Goal: Task Accomplishment & Management: Use online tool/utility

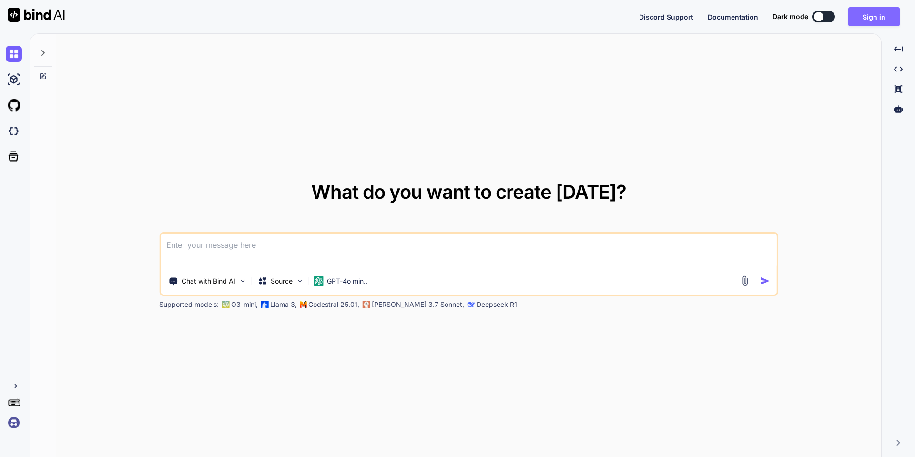
click at [877, 11] on button "Sign in" at bounding box center [873, 16] width 51 height 19
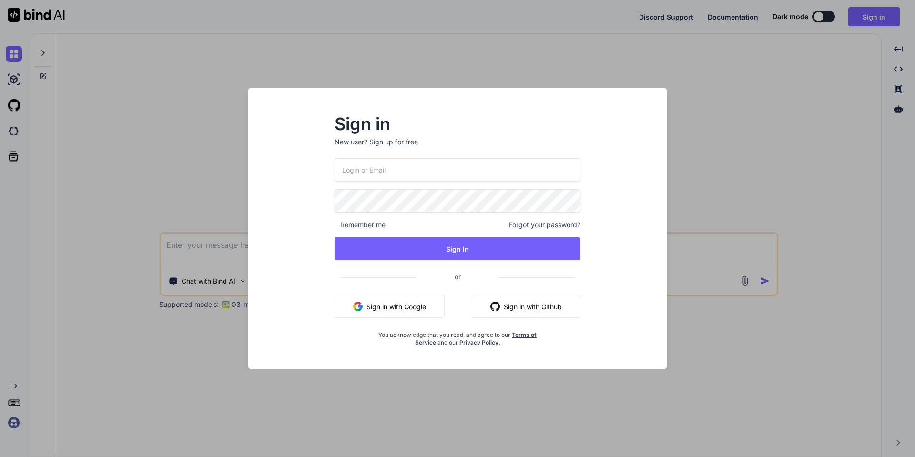
click at [394, 168] on input "email" at bounding box center [458, 169] width 246 height 23
paste input "[EMAIL_ADDRESS][DOMAIN_NAME]"
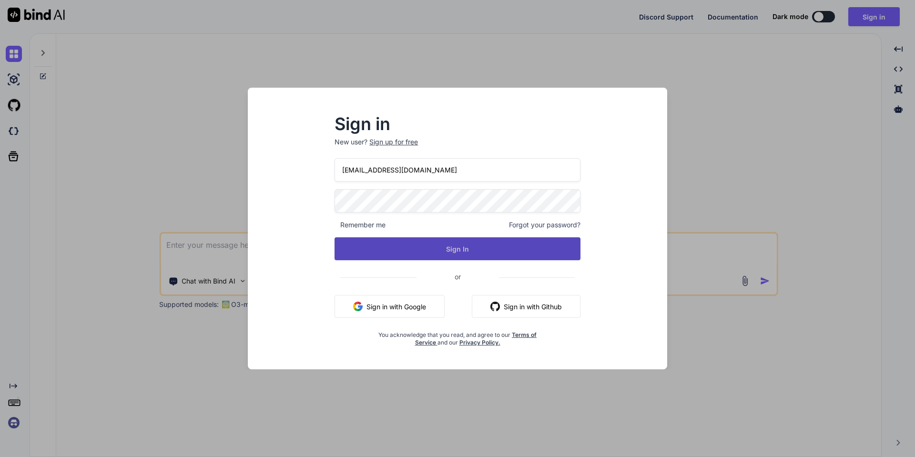
type input "[EMAIL_ADDRESS][DOMAIN_NAME]"
click at [397, 252] on button "Sign In" at bounding box center [458, 248] width 246 height 23
click at [400, 251] on button "Sign In" at bounding box center [458, 248] width 246 height 23
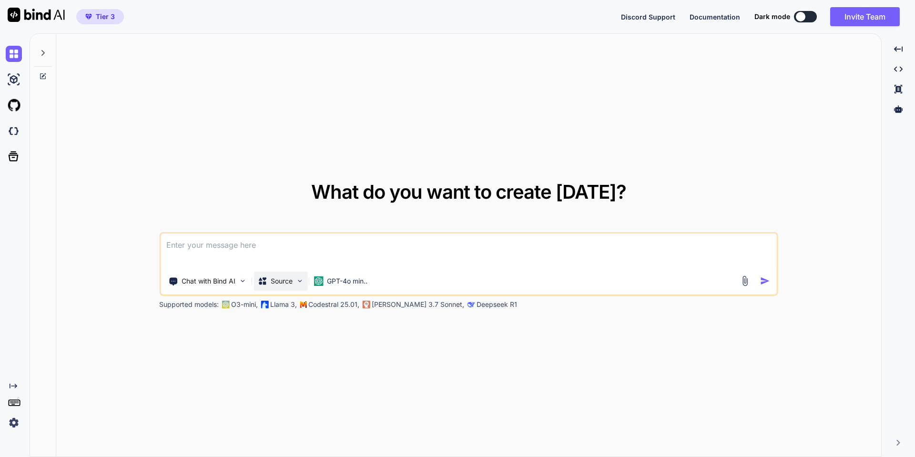
click at [293, 281] on p "Source" at bounding box center [282, 281] width 22 height 10
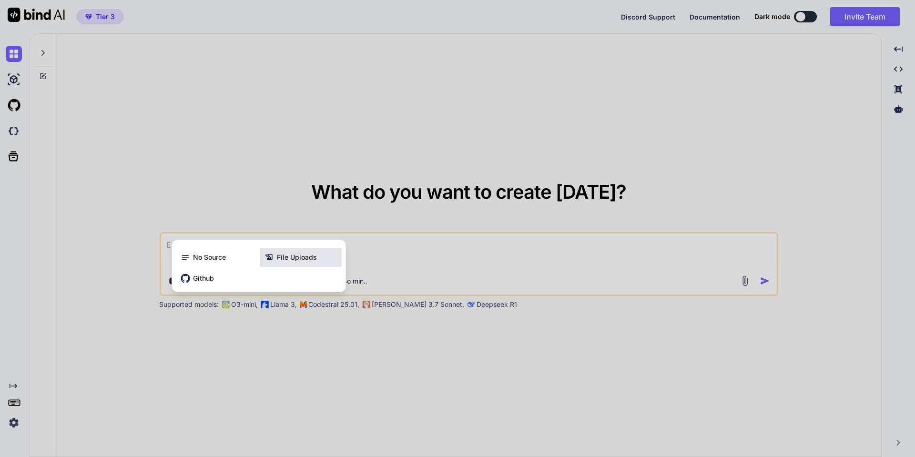
click at [291, 253] on span "File Uploads" at bounding box center [297, 258] width 40 height 10
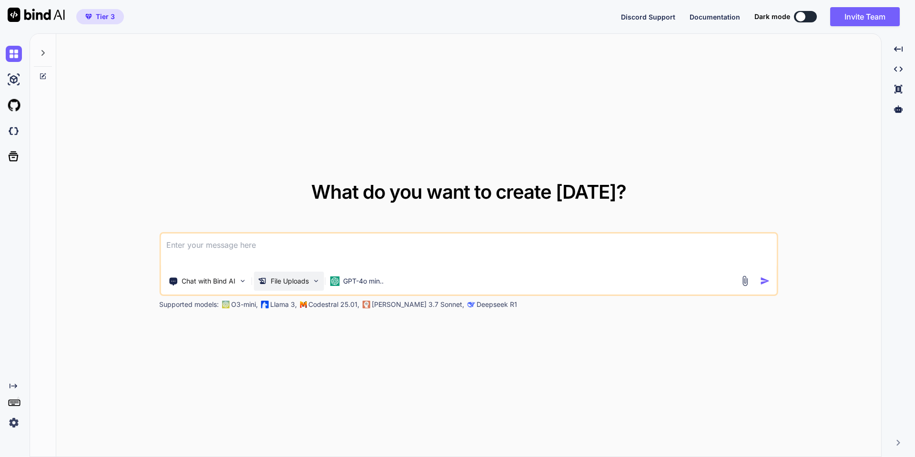
click at [293, 279] on p "File Uploads" at bounding box center [290, 281] width 38 height 10
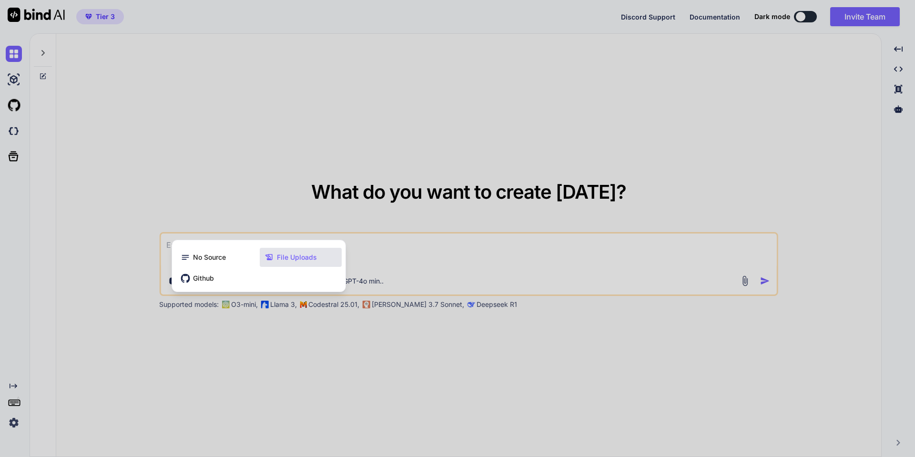
click at [280, 256] on span "File Uploads" at bounding box center [297, 258] width 40 height 10
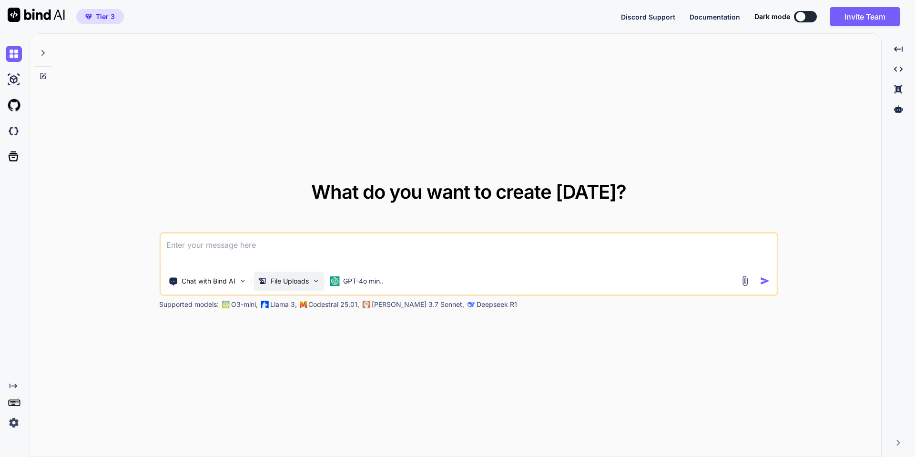
click at [281, 280] on p "File Uploads" at bounding box center [290, 281] width 38 height 10
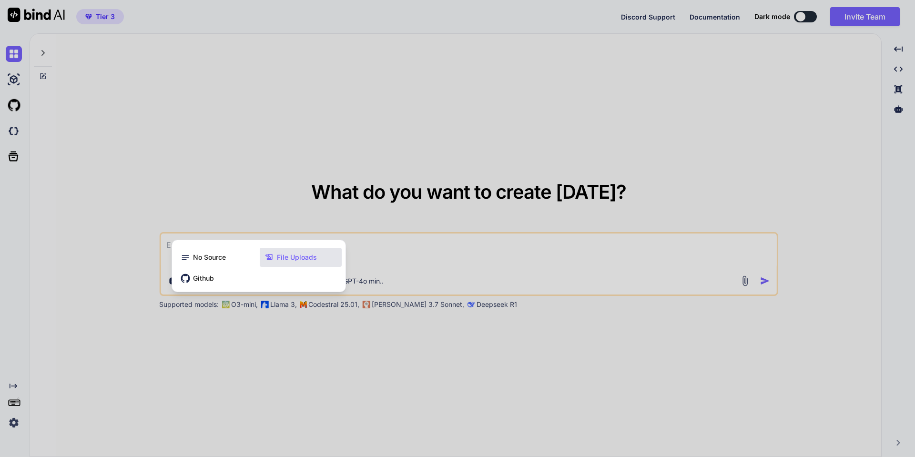
click at [268, 254] on icon at bounding box center [269, 258] width 10 height 10
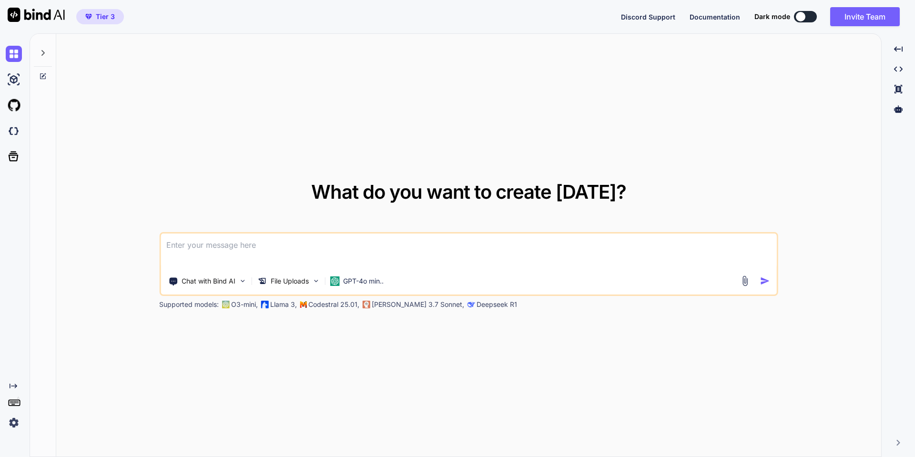
click at [741, 281] on img at bounding box center [745, 280] width 11 height 11
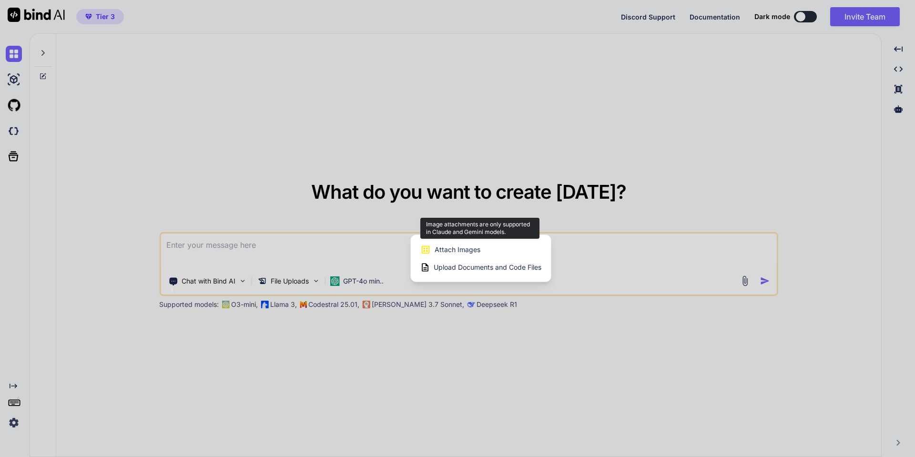
click at [490, 243] on div "Attach Images Image attachments are only supported in Claude and Gemini models." at bounding box center [480, 250] width 121 height 18
click at [486, 268] on span "Upload Documents and Code Files" at bounding box center [488, 268] width 108 height 10
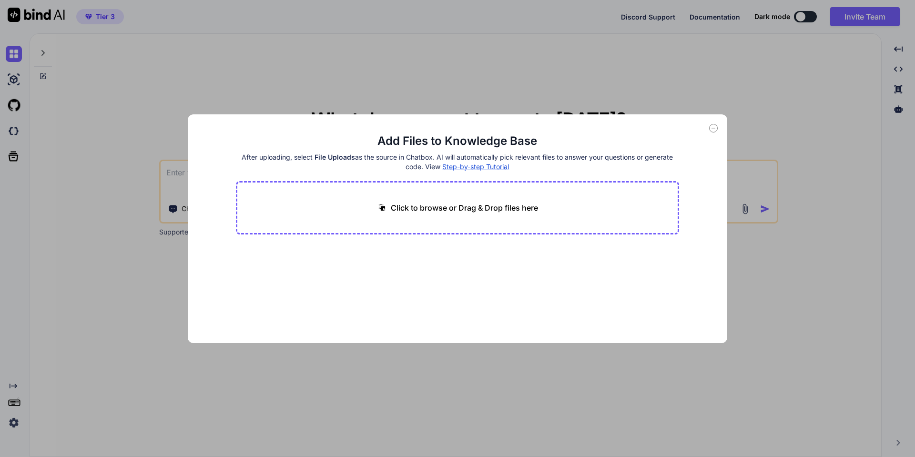
click at [489, 211] on p "Click to browse or Drag & Drop files here" at bounding box center [464, 207] width 147 height 11
